Goal: Task Accomplishment & Management: Complete application form

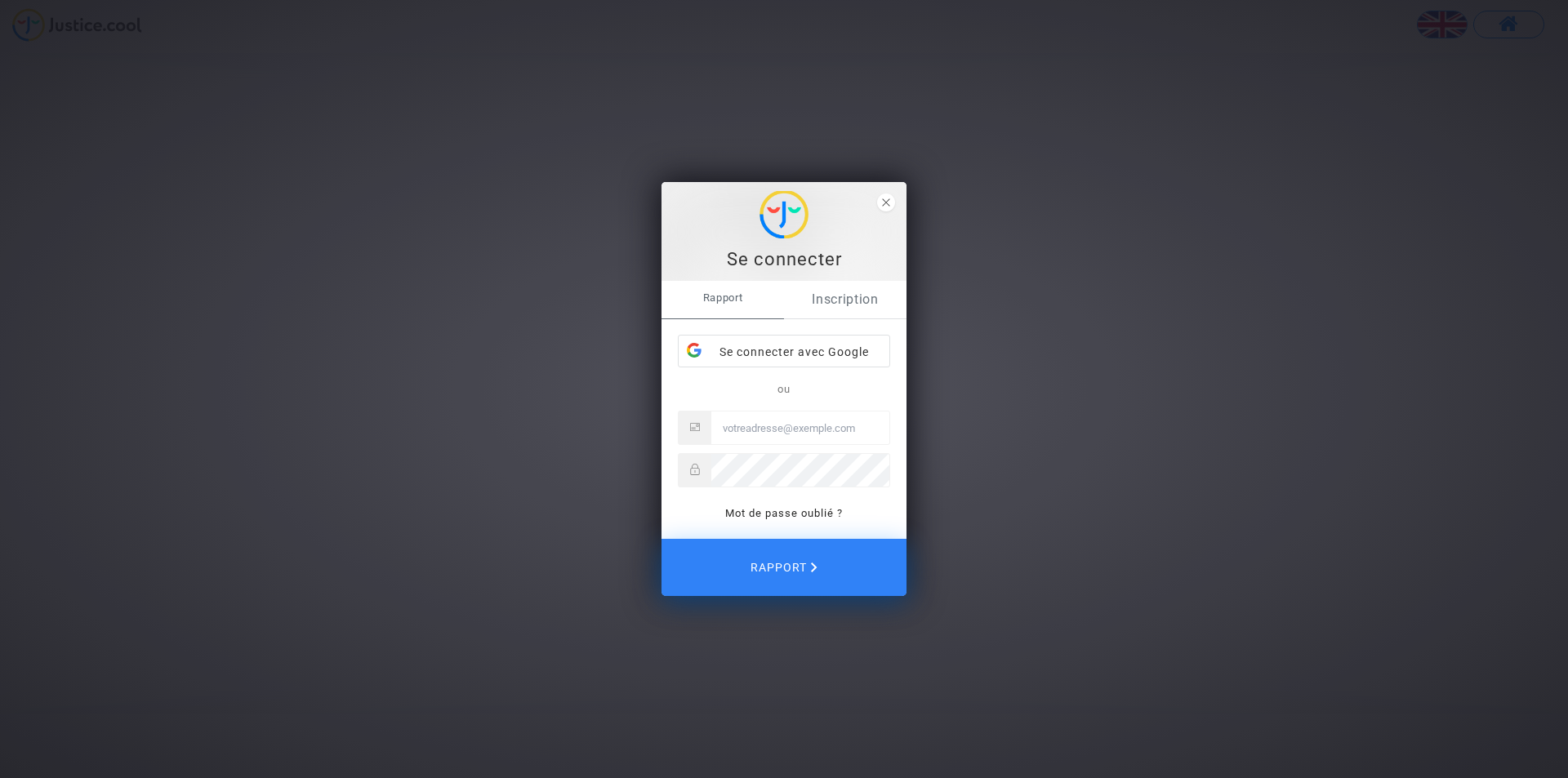
click at [865, 302] on font "Inscription" at bounding box center [845, 299] width 67 height 15
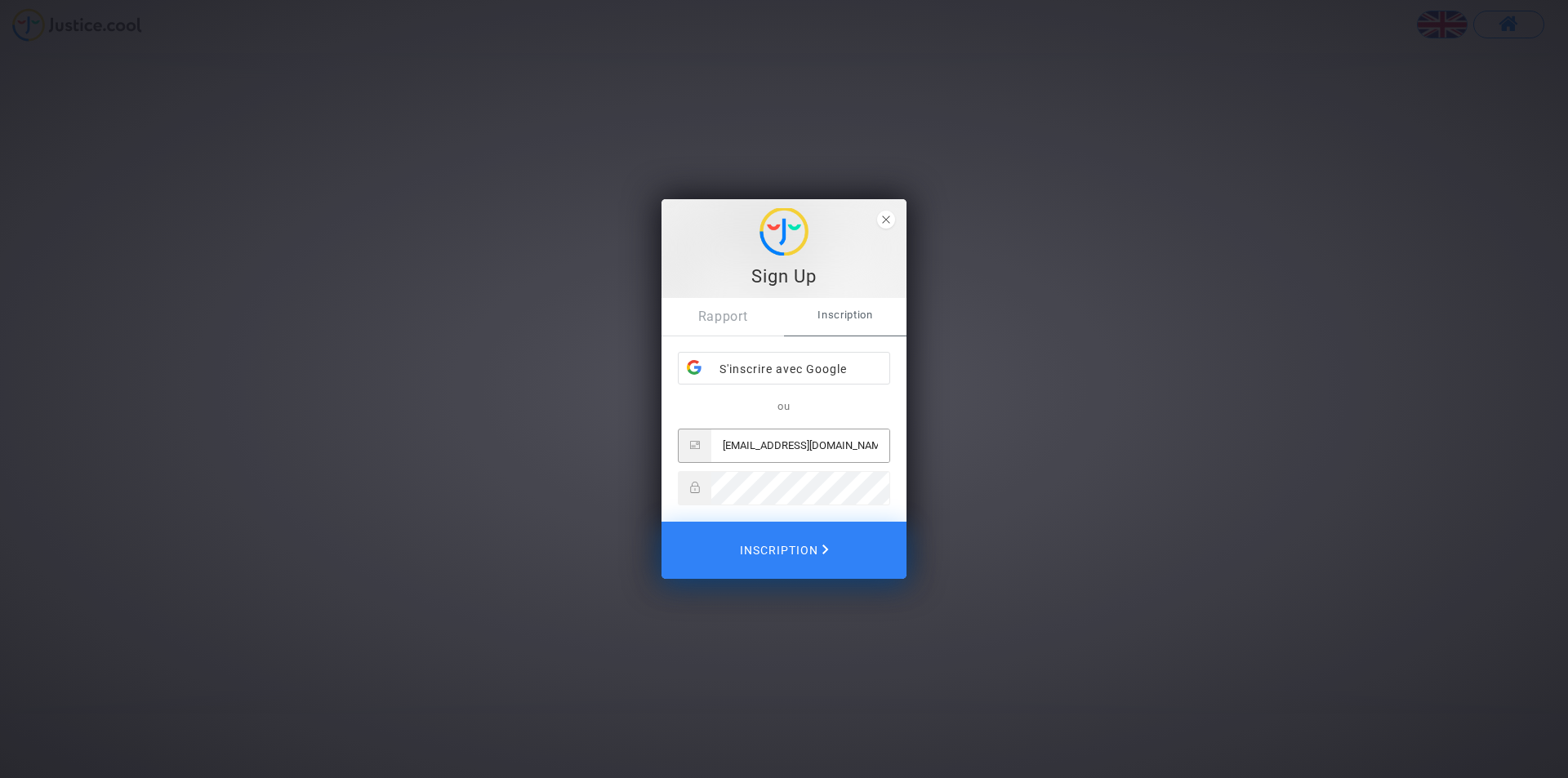
type input "[EMAIL_ADDRESS][DOMAIN_NAME]"
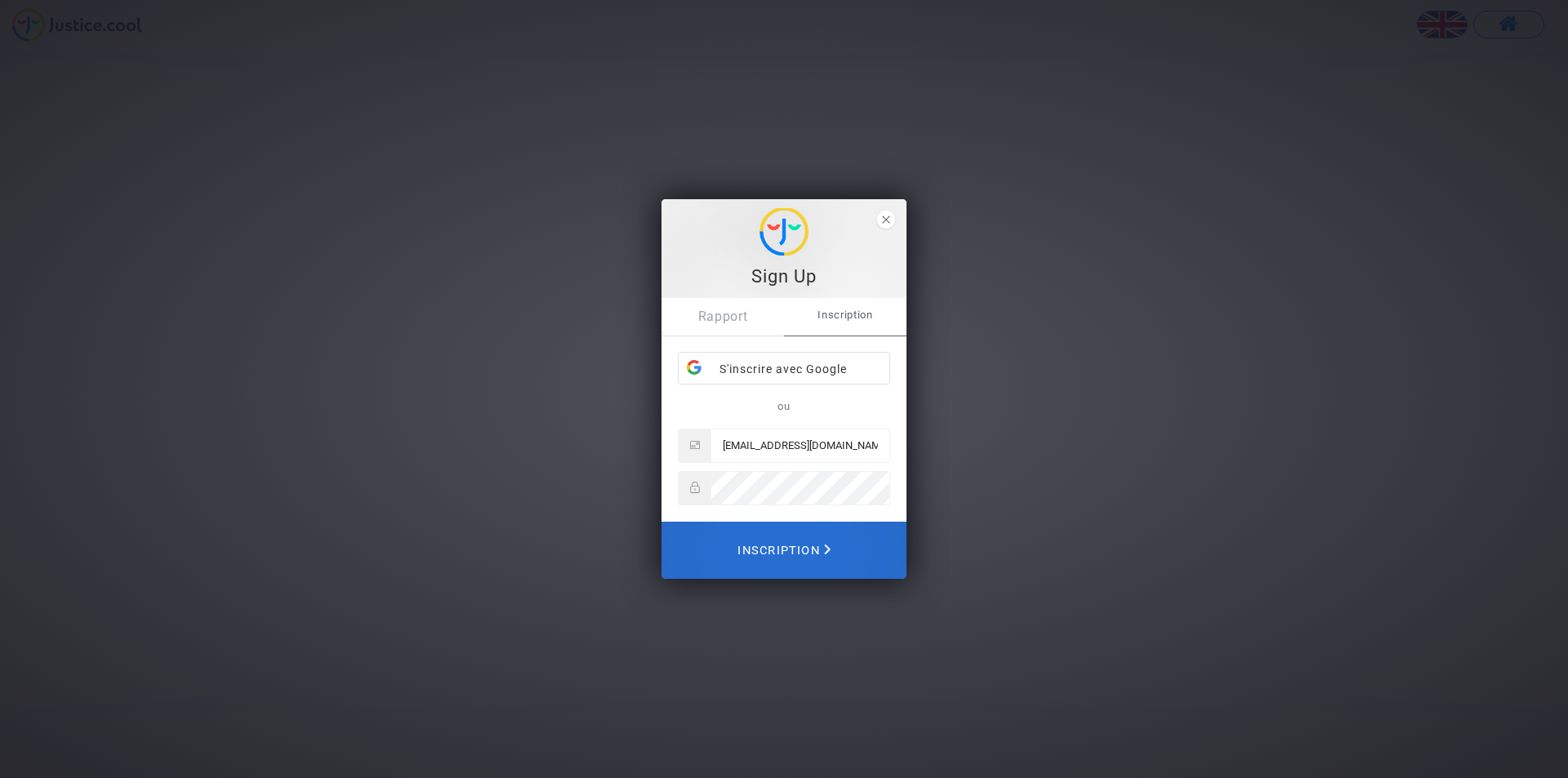
click at [773, 544] on font "Inscription" at bounding box center [778, 550] width 82 height 14
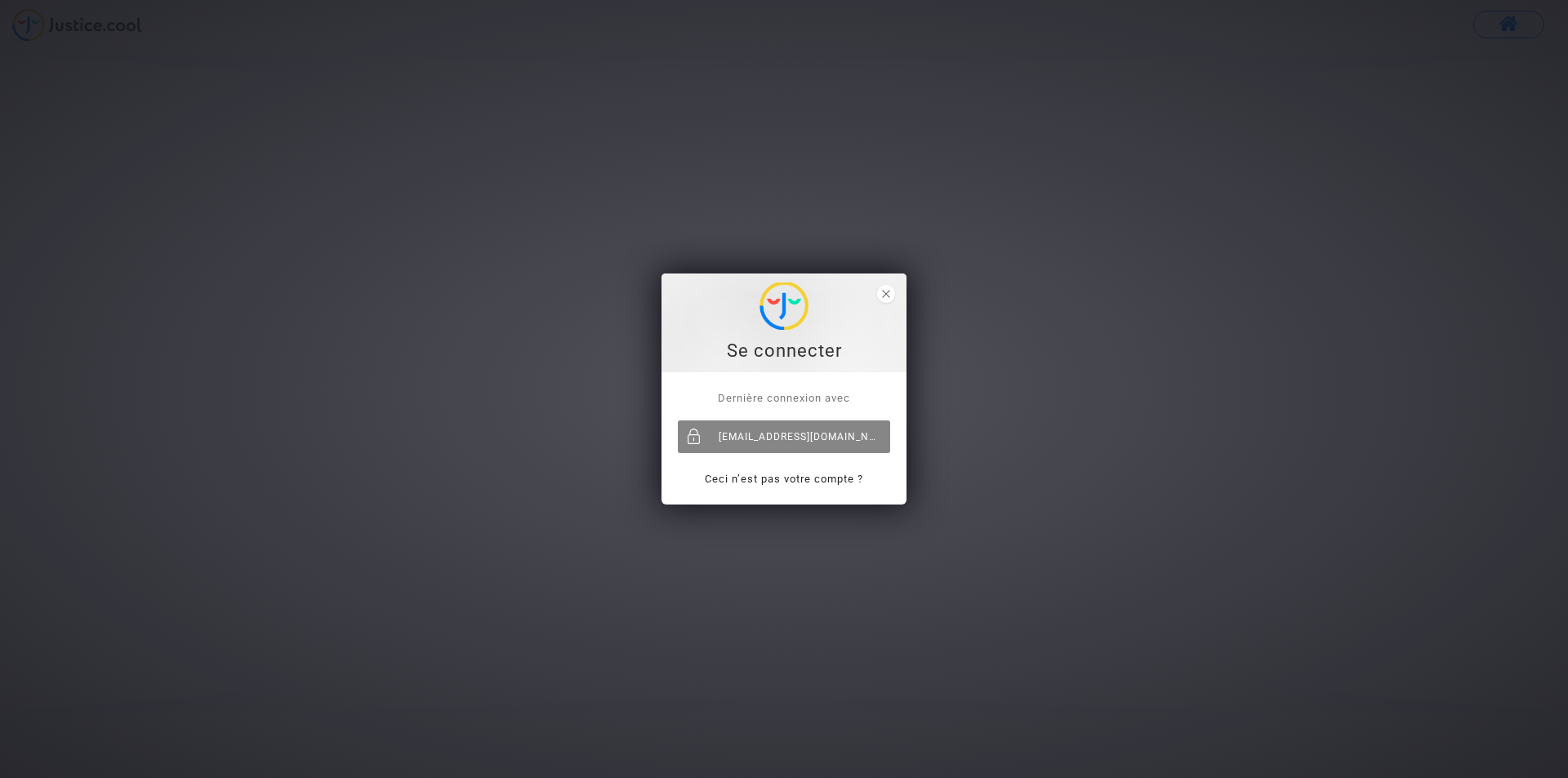
click at [817, 433] on div "[EMAIL_ADDRESS][DOMAIN_NAME]" at bounding box center [784, 437] width 212 height 33
click at [887, 295] on polygon "close" at bounding box center [886, 293] width 8 height 8
click at [821, 435] on font "[EMAIL_ADDRESS][DOMAIN_NAME]" at bounding box center [807, 437] width 176 height 11
click at [824, 439] on div "[EMAIL_ADDRESS][DOMAIN_NAME]" at bounding box center [784, 437] width 212 height 33
click at [889, 299] on span "close" at bounding box center [886, 293] width 18 height 18
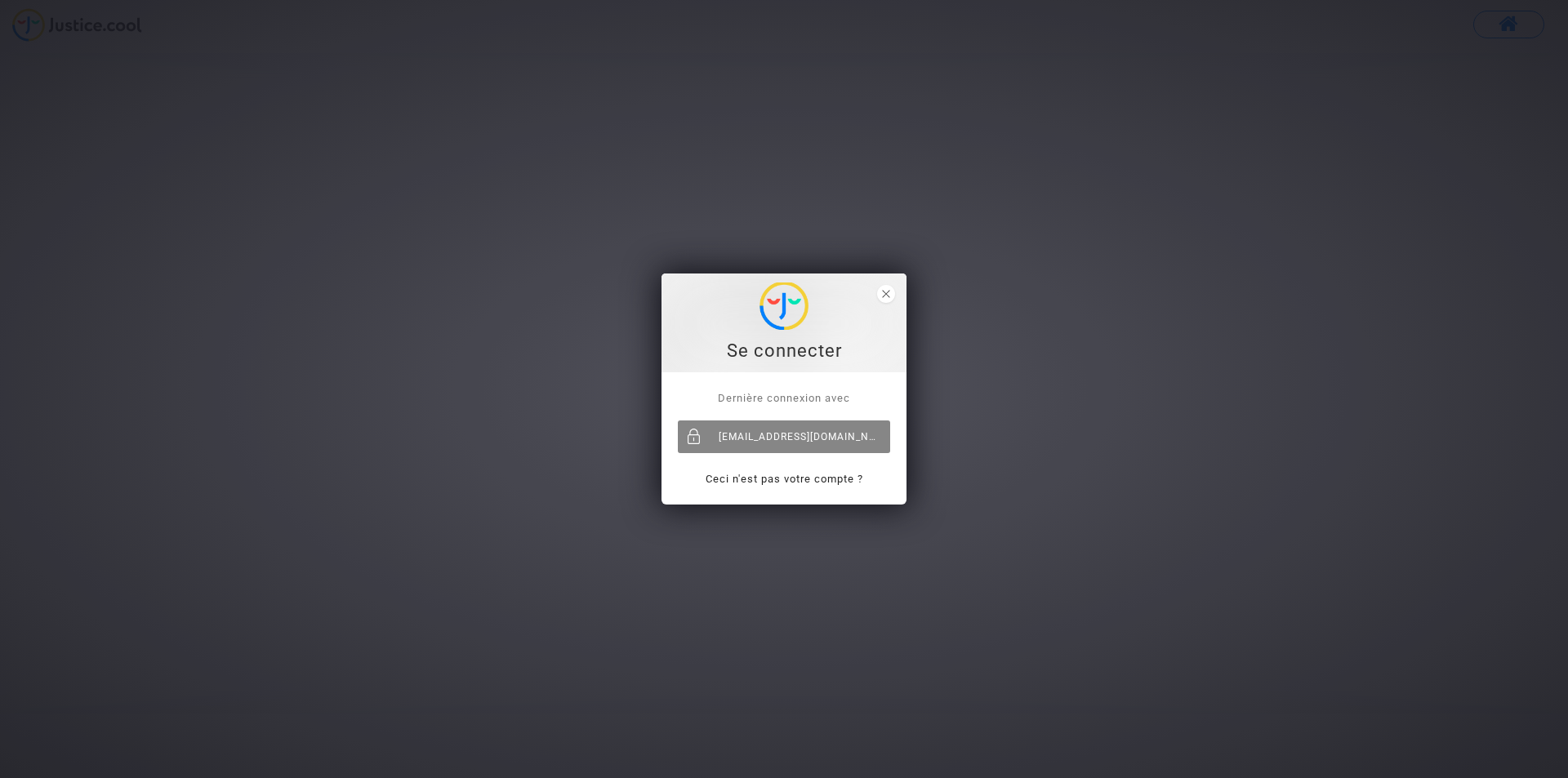
click at [759, 435] on font "[EMAIL_ADDRESS][DOMAIN_NAME]" at bounding box center [807, 437] width 176 height 11
click at [783, 443] on div "[EMAIL_ADDRESS][DOMAIN_NAME]" at bounding box center [784, 437] width 212 height 33
click at [691, 432] on div at bounding box center [694, 437] width 33 height 33
click at [842, 475] on font "Ceci n'est pas votre compte ?" at bounding box center [784, 478] width 158 height 12
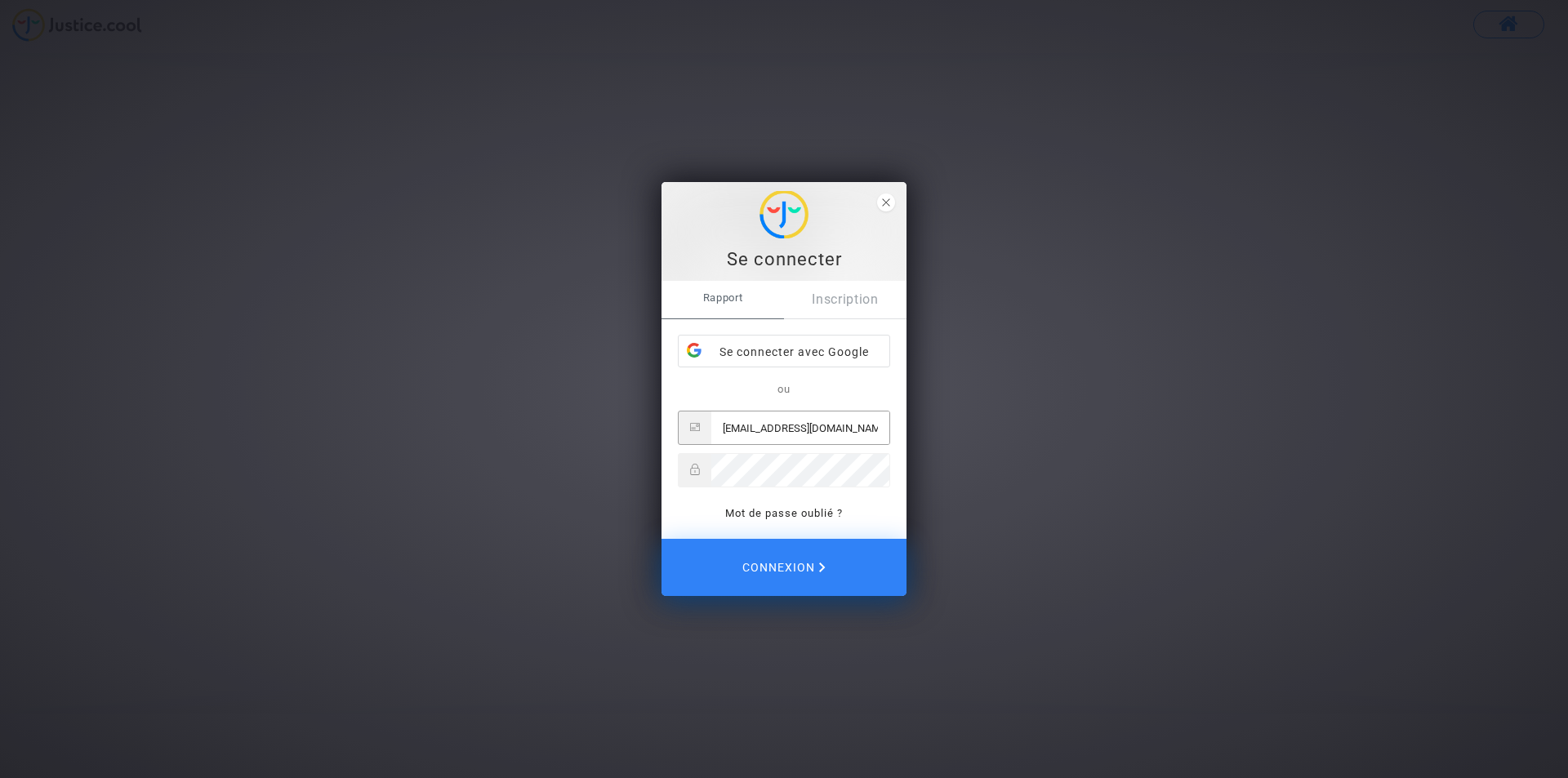
type input "[EMAIL_ADDRESS][DOMAIN_NAME]"
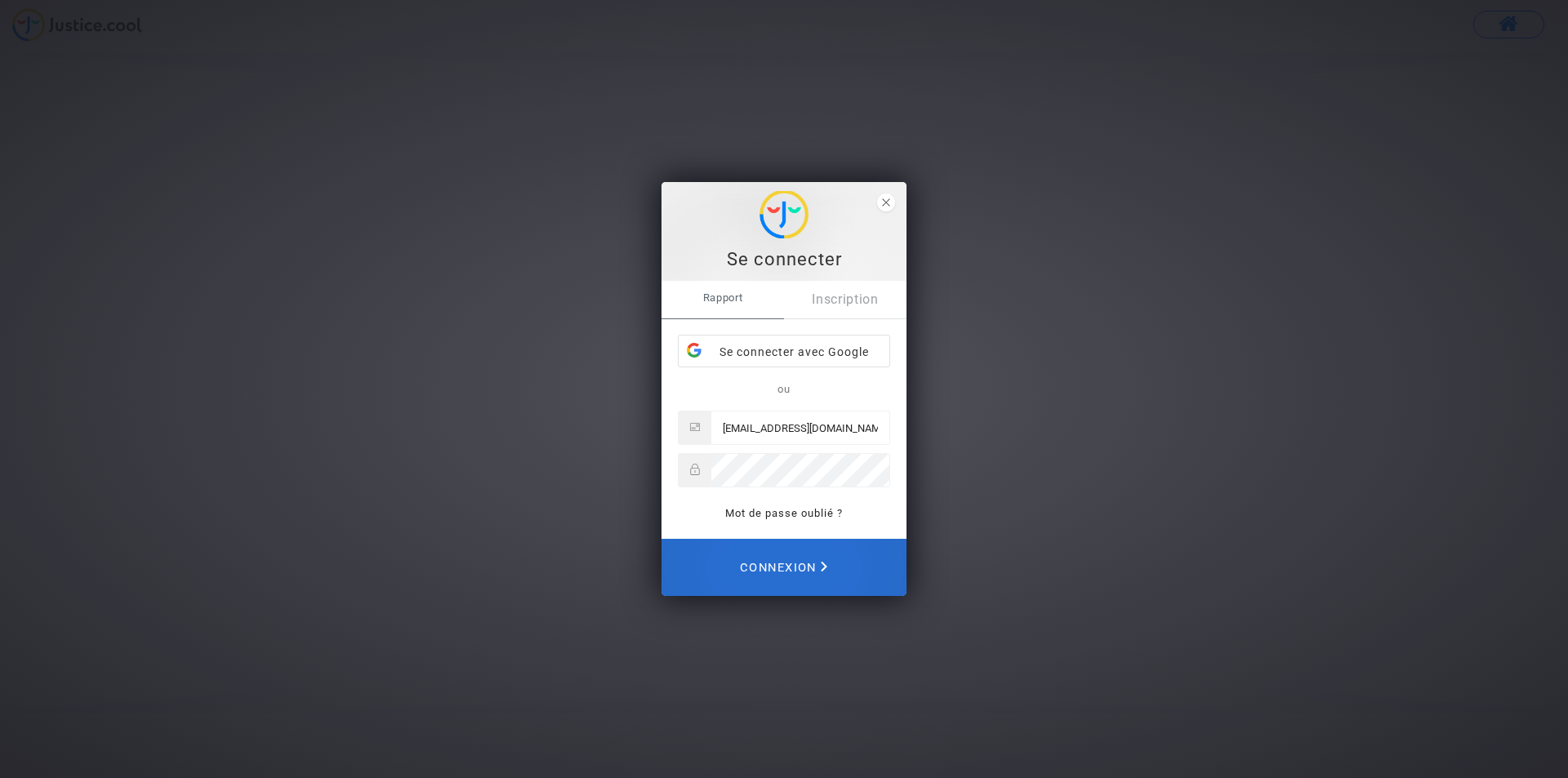
click at [816, 561] on font "Connexion" at bounding box center [777, 568] width 76 height 14
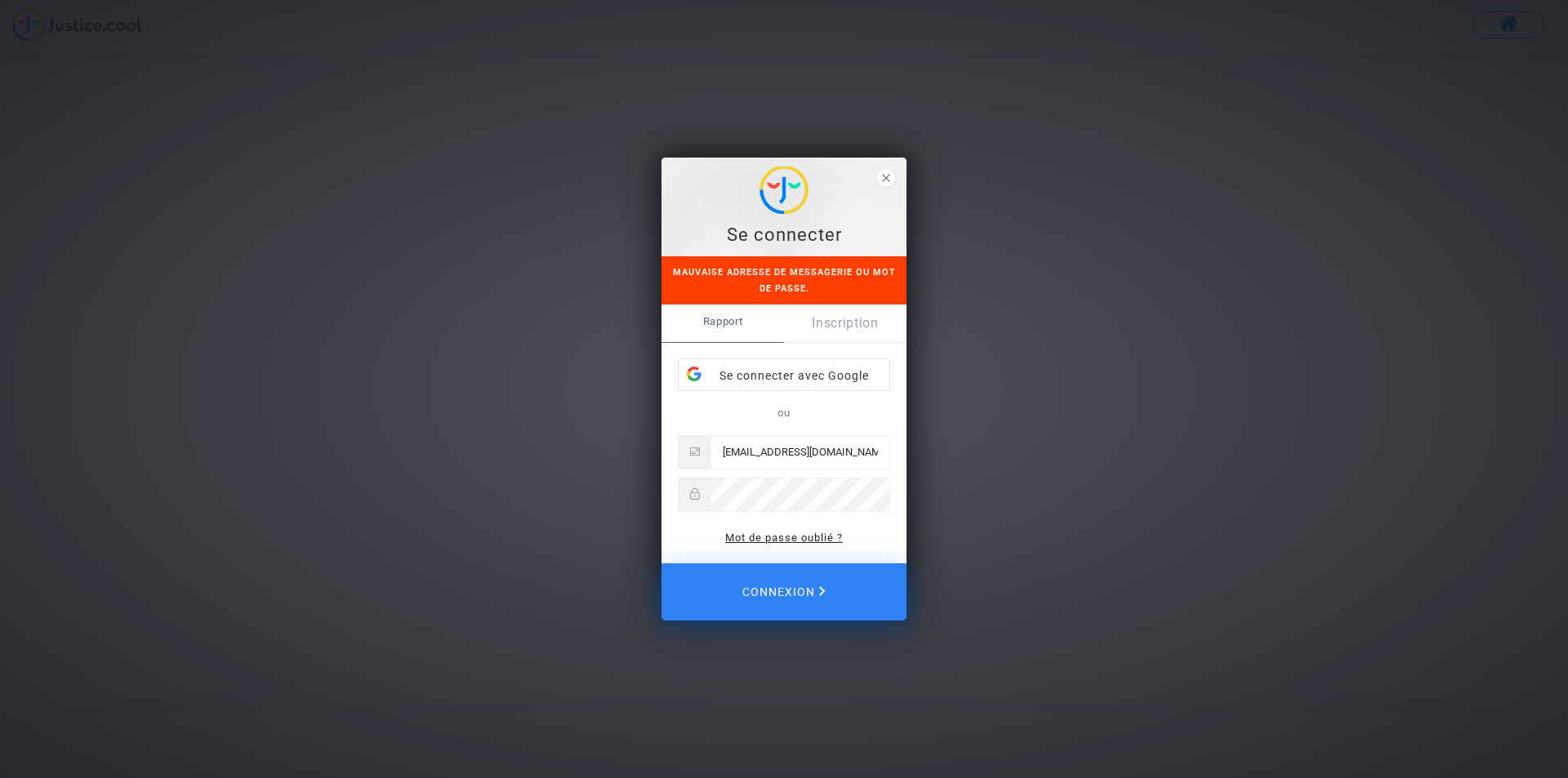
click at [802, 538] on font "Mot de passe oublié ?" at bounding box center [784, 538] width 118 height 12
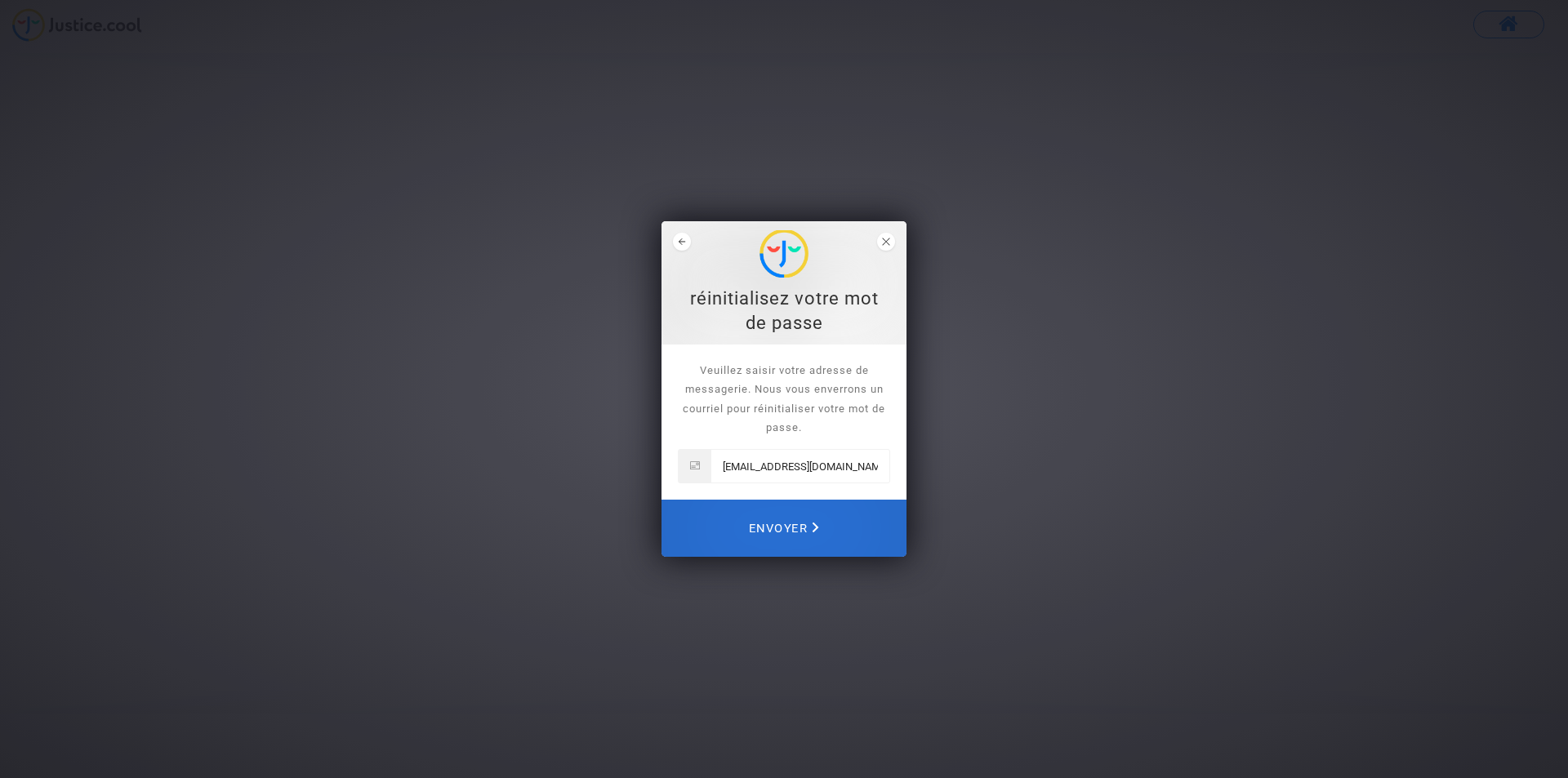
click at [792, 521] on font "Envoyer" at bounding box center [778, 528] width 58 height 14
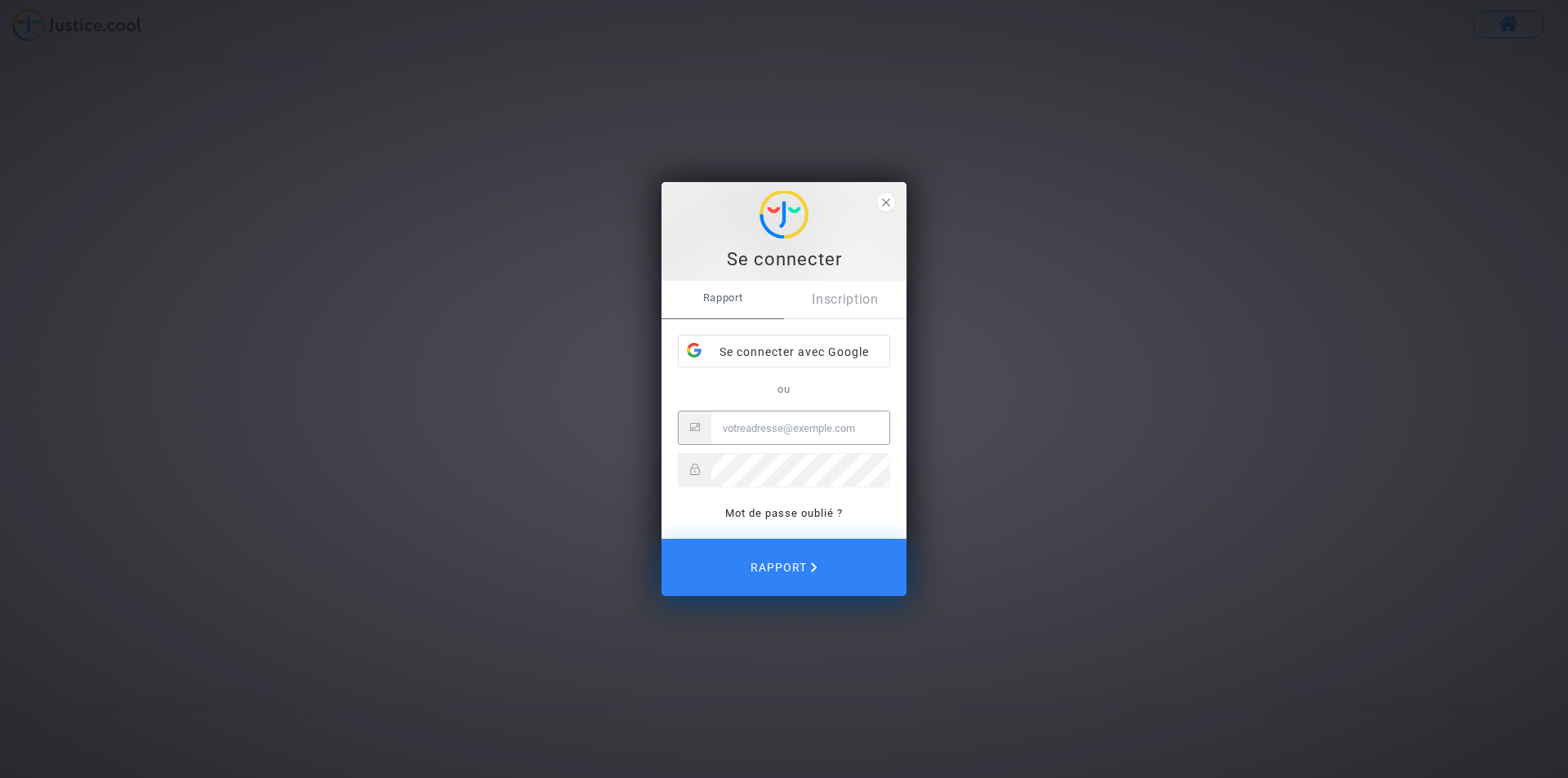
click at [750, 429] on input "E-mail" at bounding box center [800, 427] width 178 height 33
